Goal: Check status: Check status

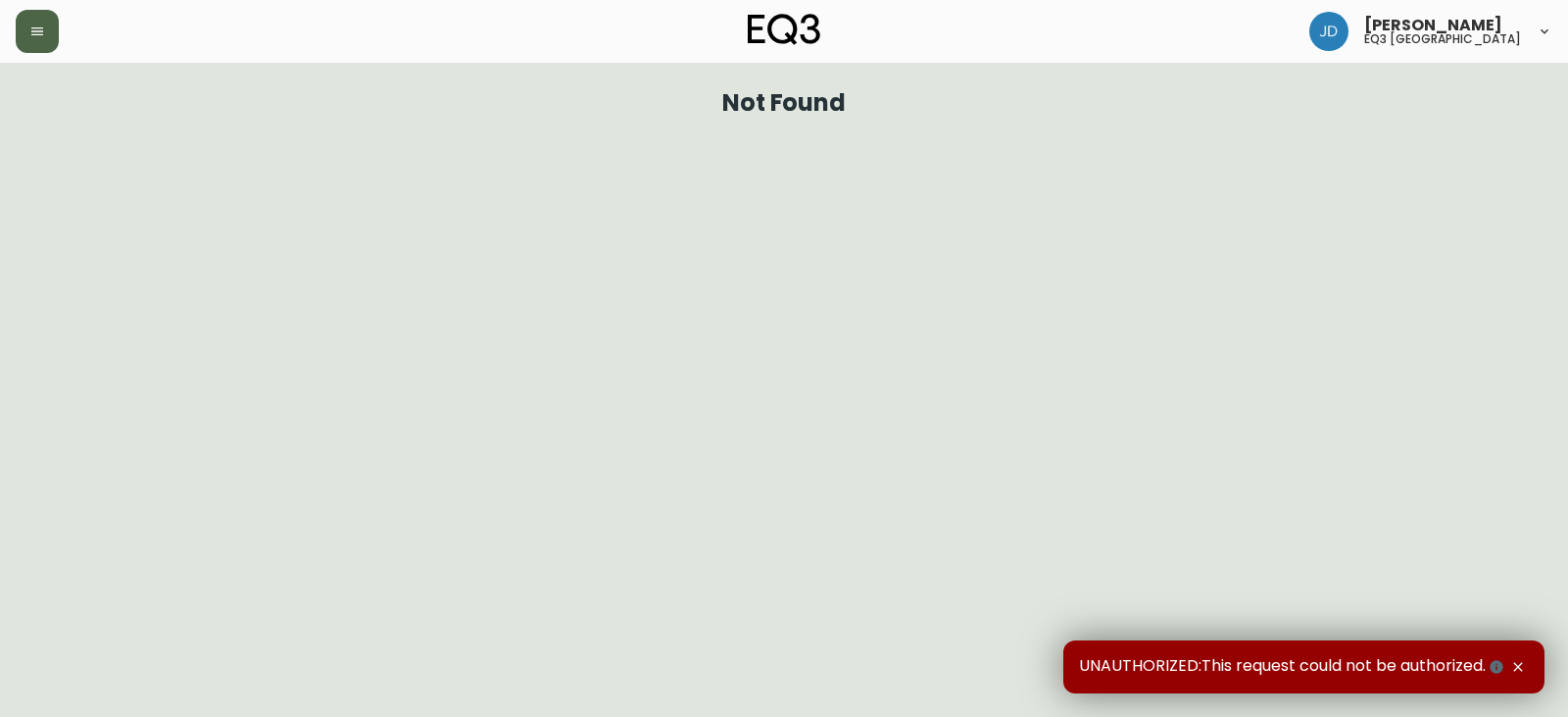
click at [41, 25] on button "button" at bounding box center [37, 31] width 43 height 43
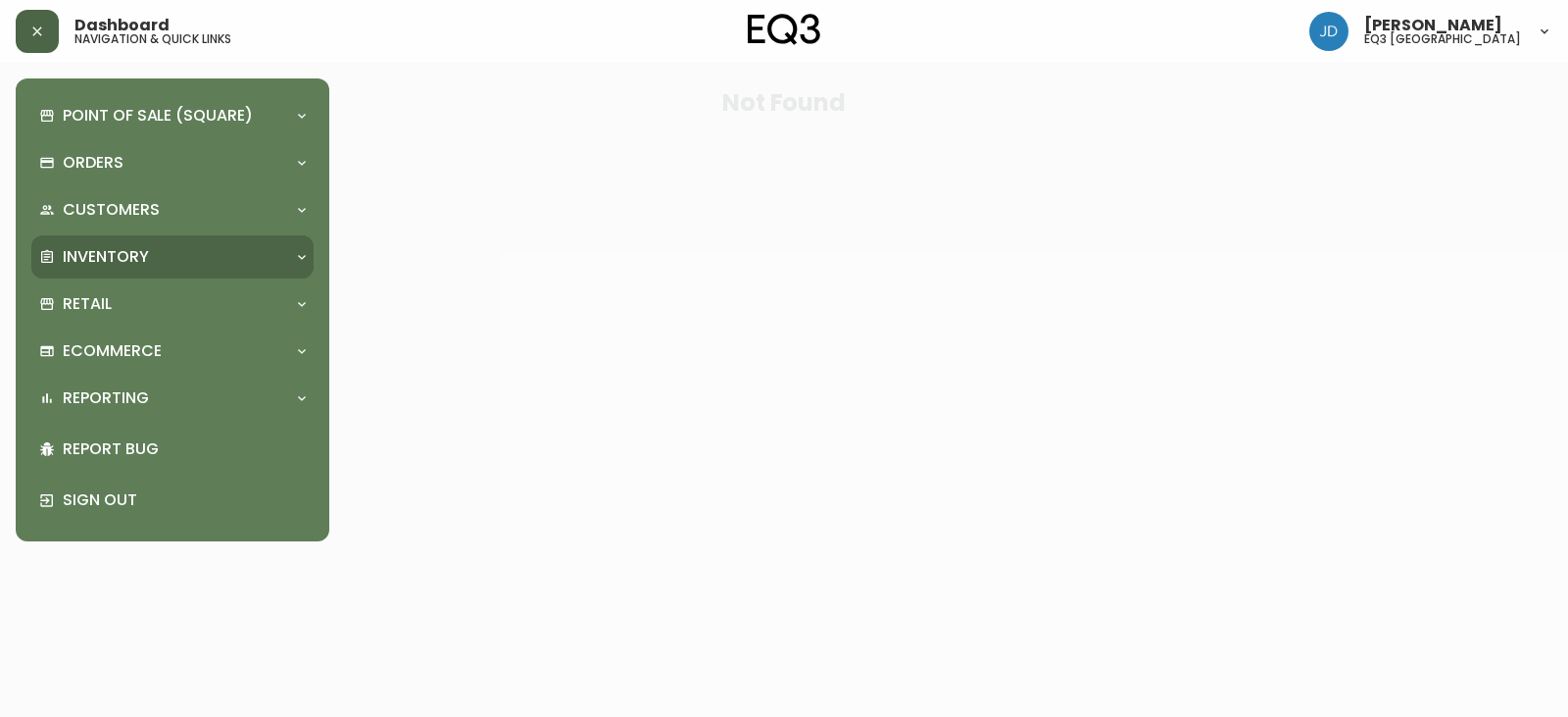
click at [114, 258] on p "Inventory" at bounding box center [106, 258] width 86 height 22
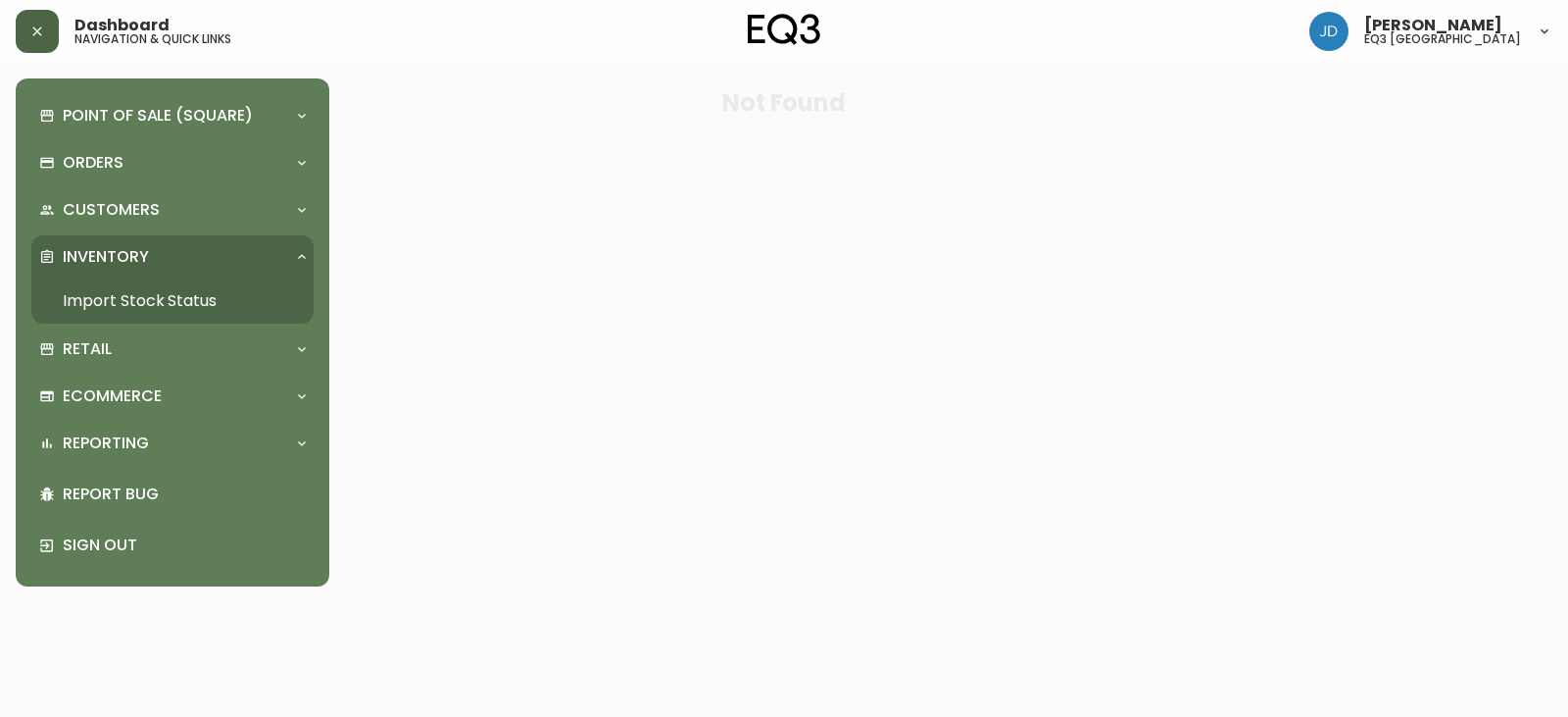
click at [133, 300] on link "Import Stock Status" at bounding box center [172, 301] width 282 height 45
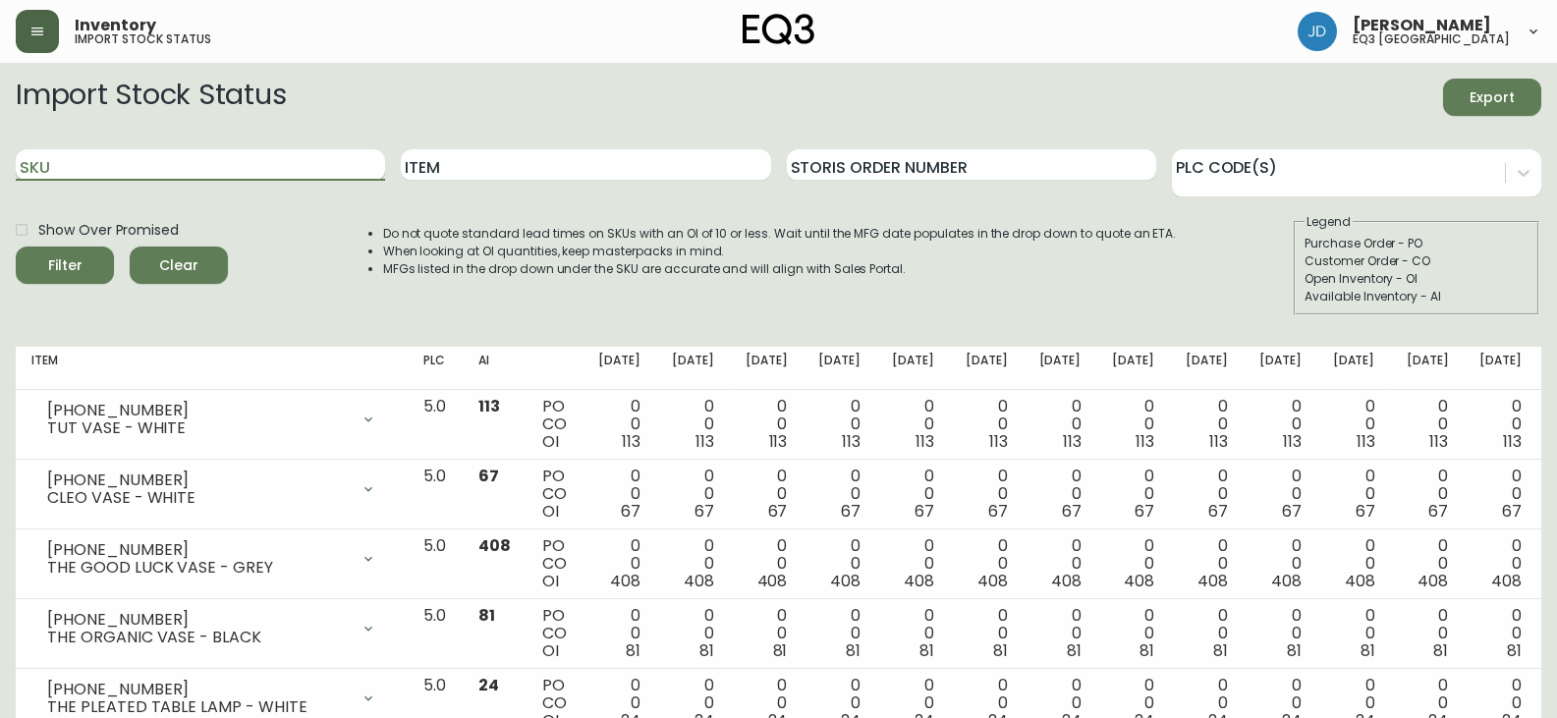
click at [114, 158] on input "SKU" at bounding box center [200, 164] width 369 height 31
type input "[PHONE_NUMBER]"
click at [16, 247] on button "Filter" at bounding box center [65, 265] width 98 height 37
